Goal: Transaction & Acquisition: Purchase product/service

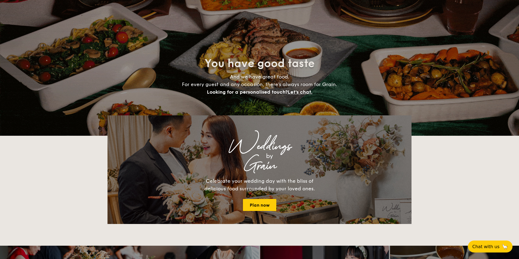
select select
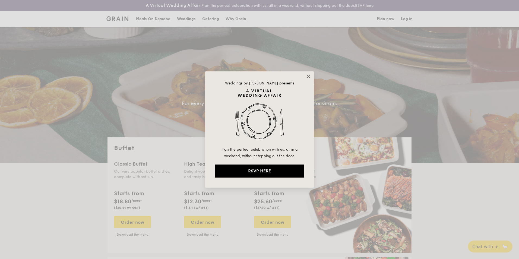
click at [309, 75] on icon at bounding box center [308, 76] width 5 height 5
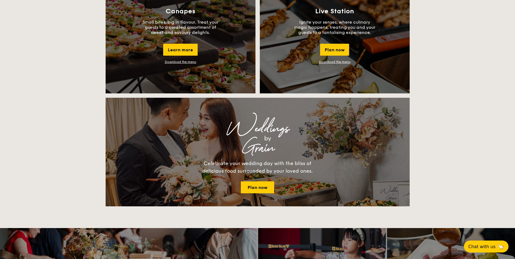
scroll to position [526, 0]
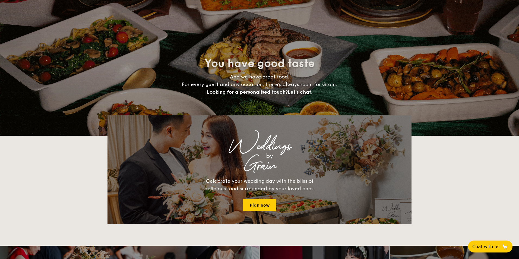
select select
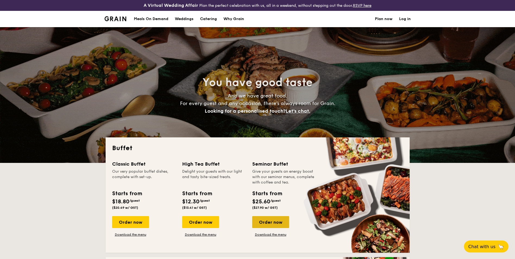
click at [277, 223] on div "Order now" at bounding box center [270, 222] width 37 height 12
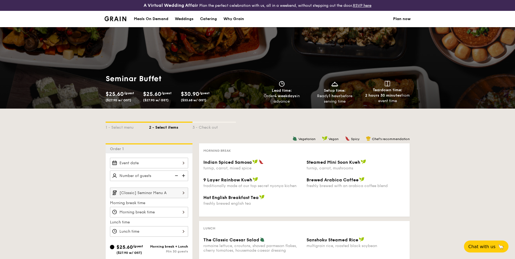
scroll to position [208, 0]
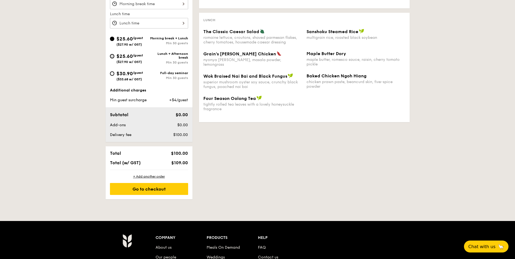
click at [111, 58] on input "$25.60 /guest ($27.90 w/ GST) Lunch + Afternoon break Min 30 guests" at bounding box center [112, 56] width 4 height 4
radio input "true"
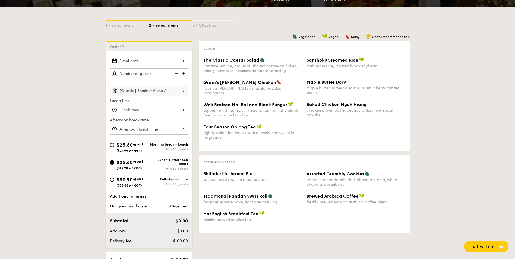
scroll to position [0, 0]
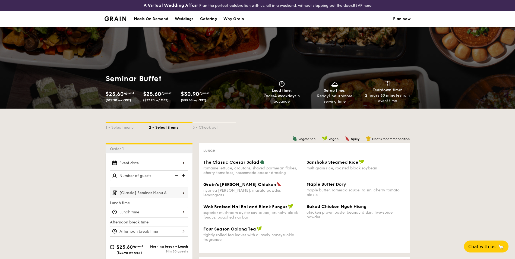
select select
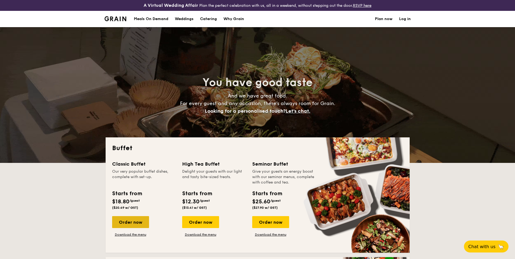
click at [125, 221] on div "Order now" at bounding box center [130, 222] width 37 height 12
